Goal: Navigation & Orientation: Find specific page/section

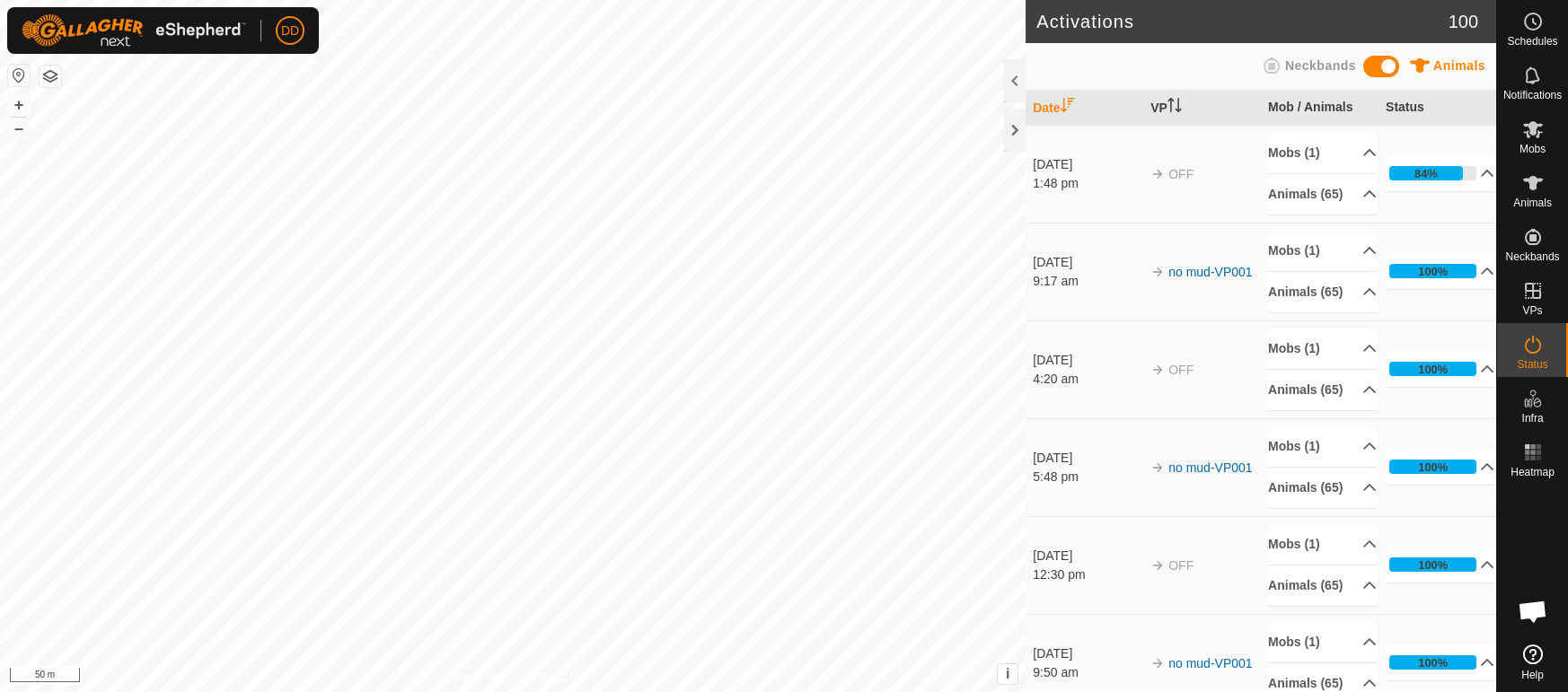
scroll to position [4063, 0]
